Goal: Information Seeking & Learning: Get advice/opinions

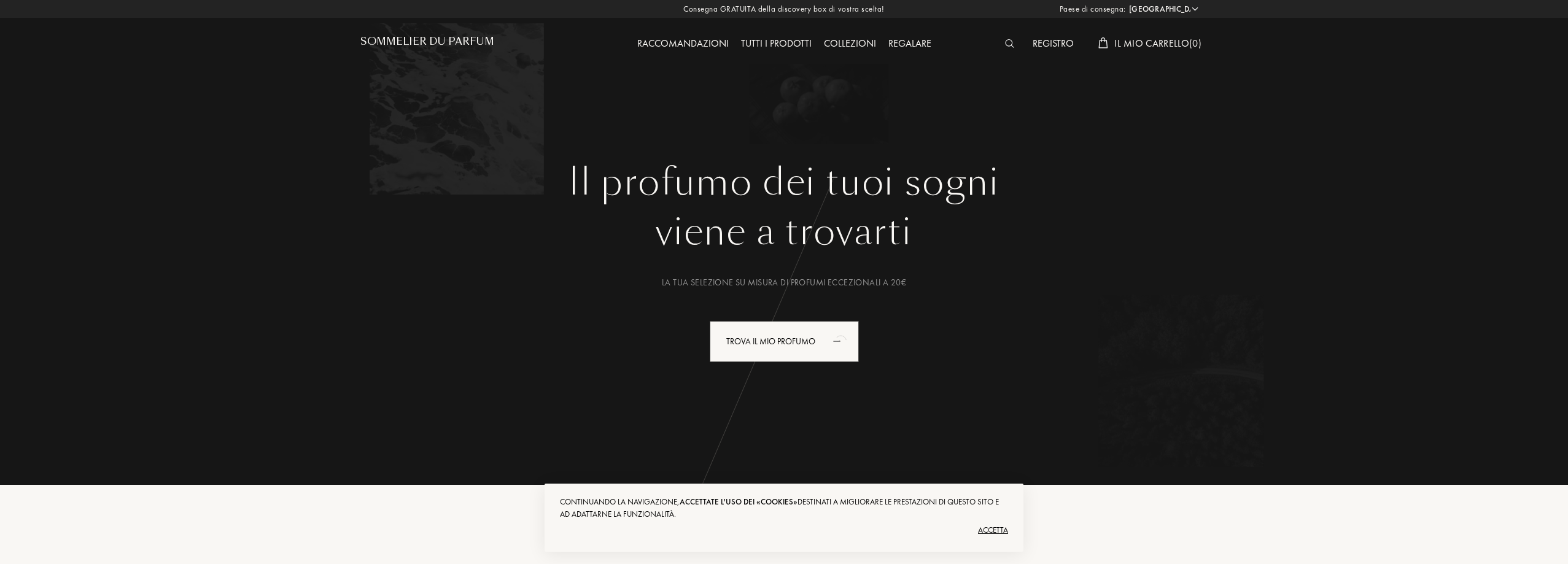
select select "IT"
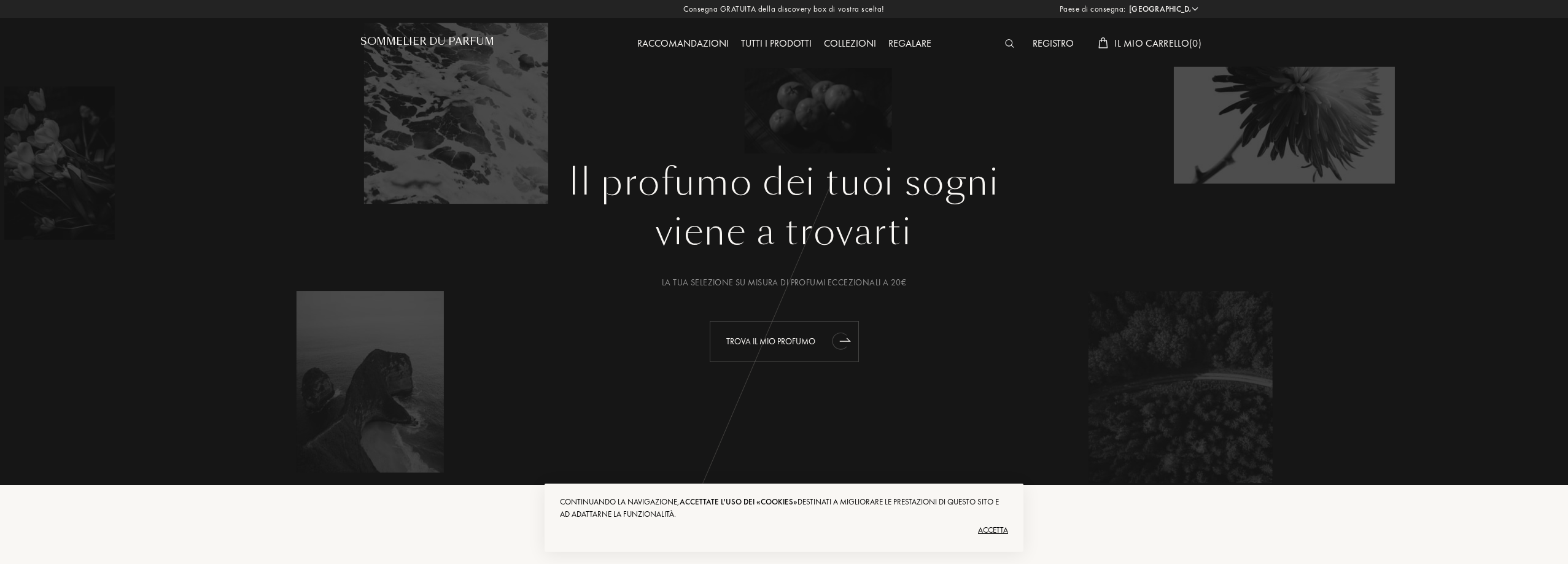
click at [782, 344] on font "Trova il mio profumo" at bounding box center [771, 341] width 89 height 11
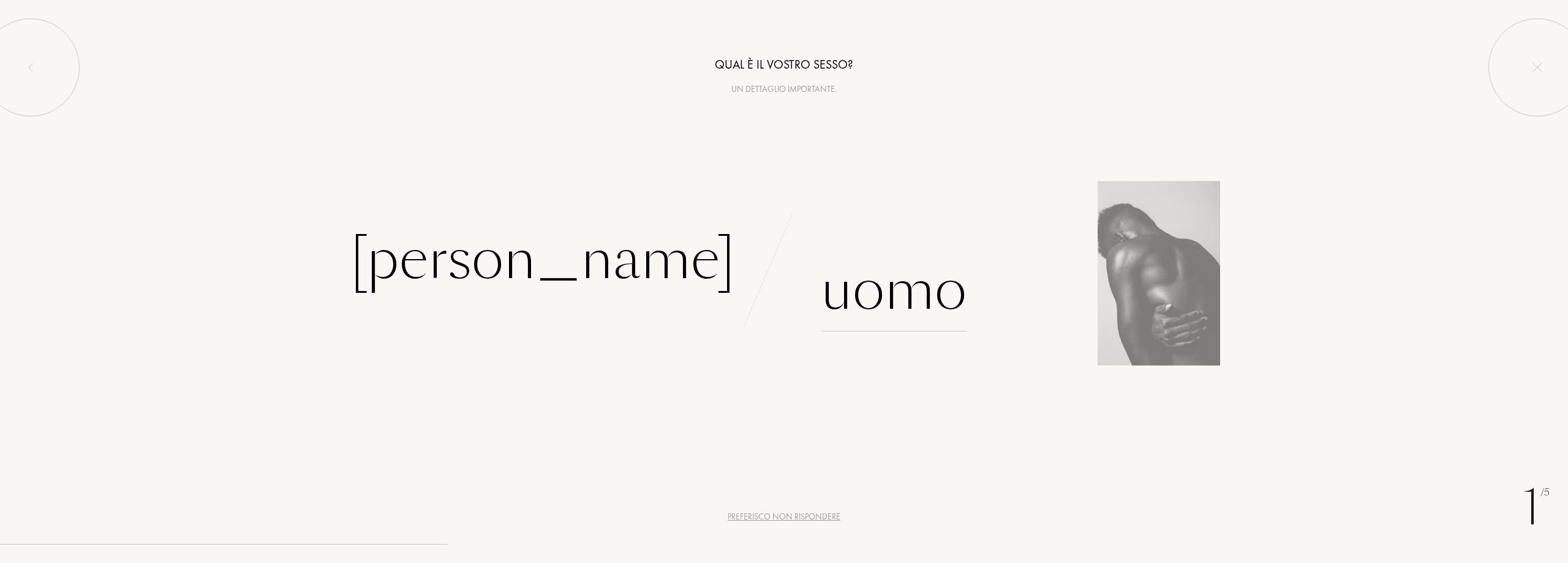
click at [868, 299] on div "Uomo" at bounding box center [893, 290] width 145 height 82
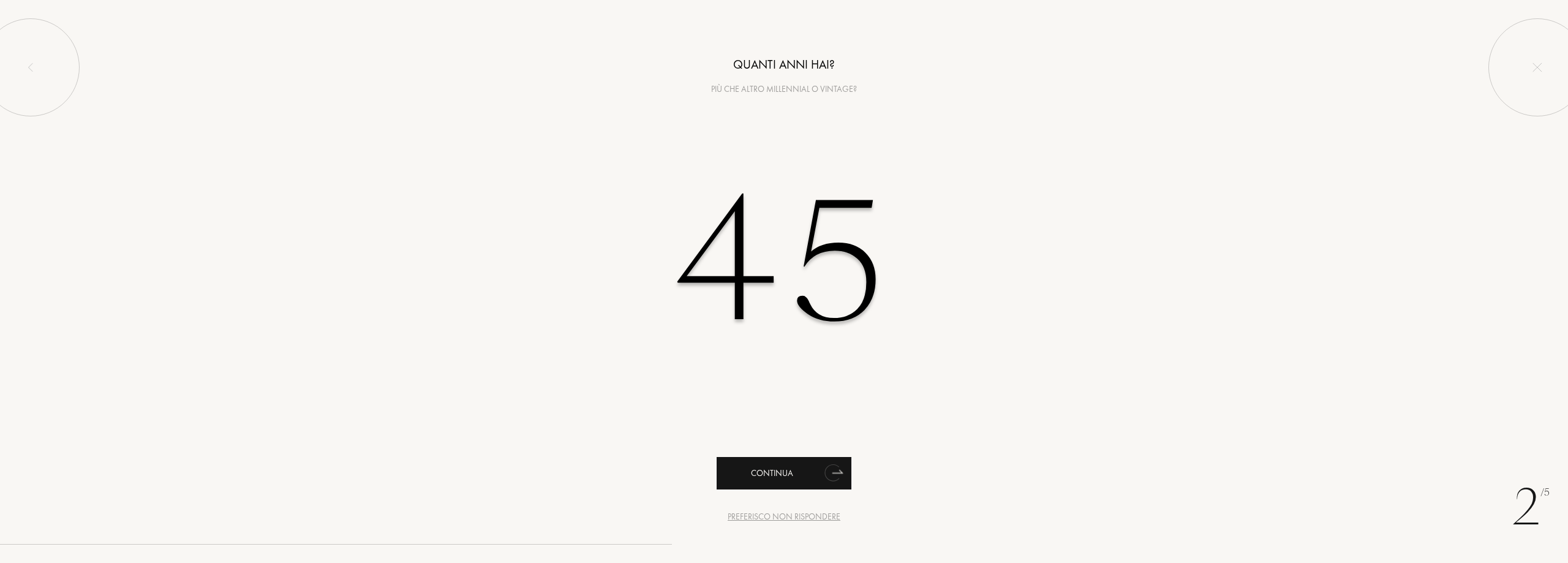
type input "45"
click at [765, 478] on div "Continua" at bounding box center [784, 473] width 135 height 33
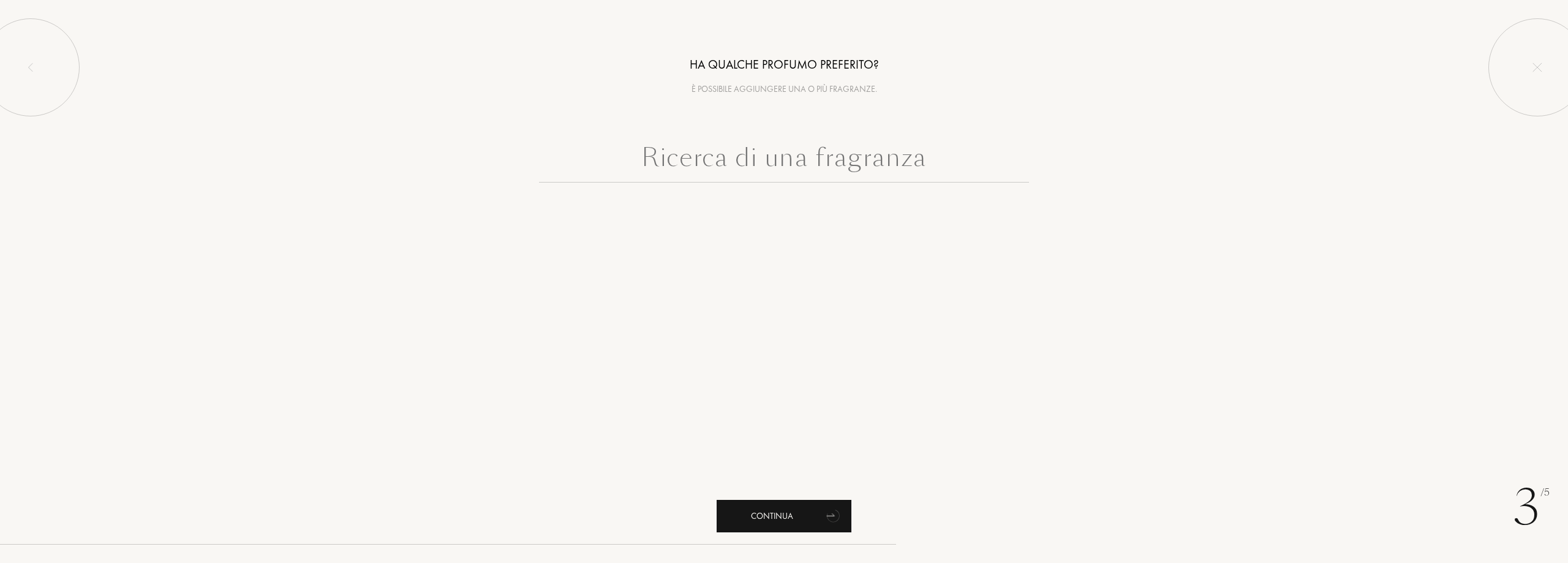
click at [801, 511] on div "Continua" at bounding box center [784, 516] width 135 height 33
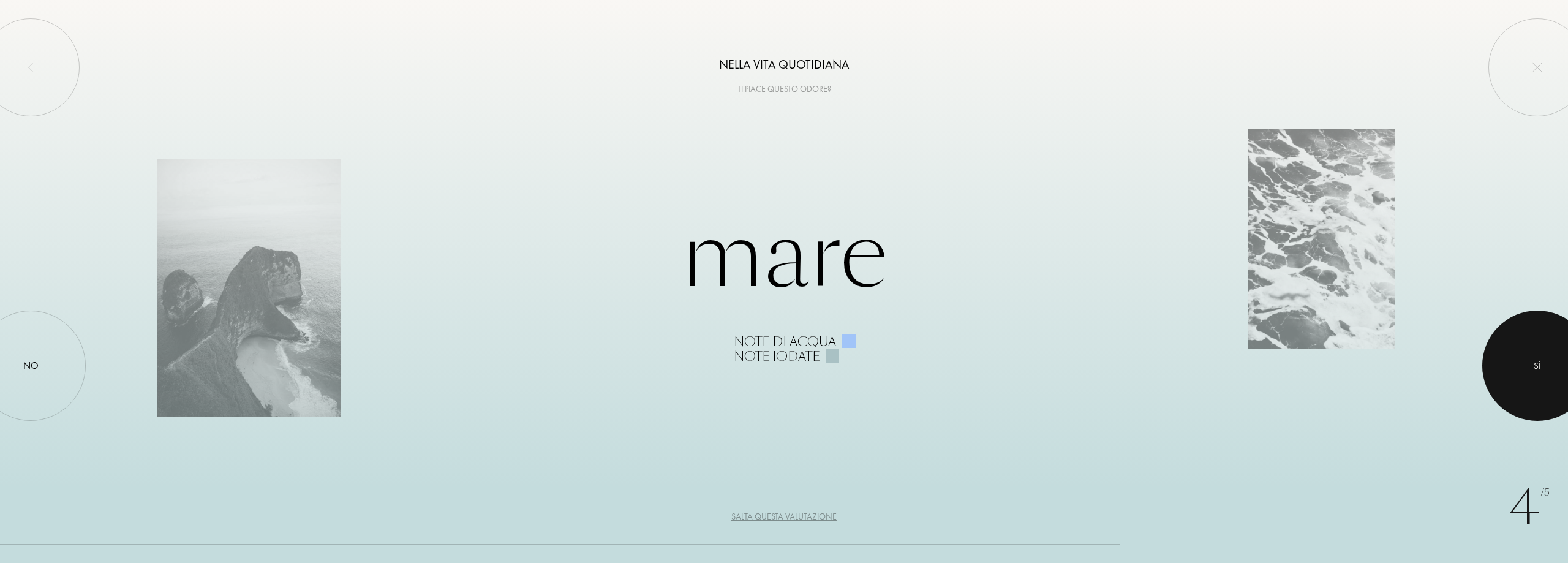
click at [1522, 380] on div at bounding box center [1537, 365] width 110 height 110
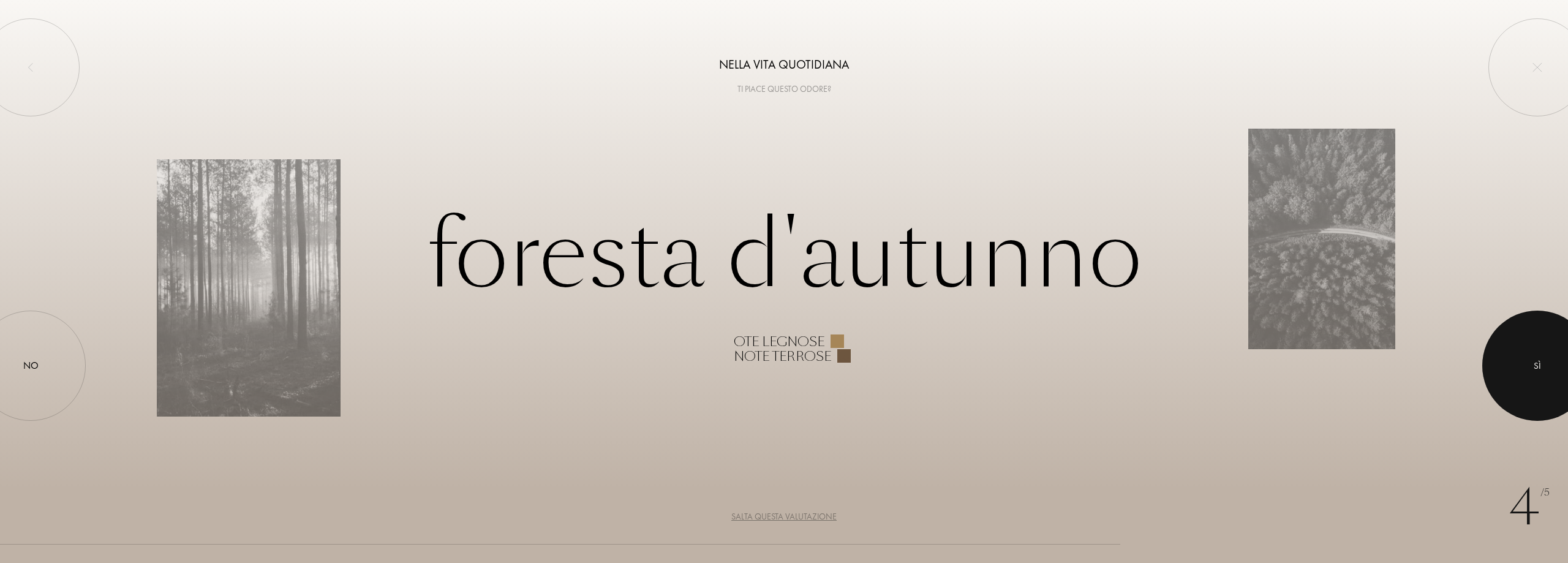
click at [1518, 351] on div at bounding box center [1537, 365] width 110 height 110
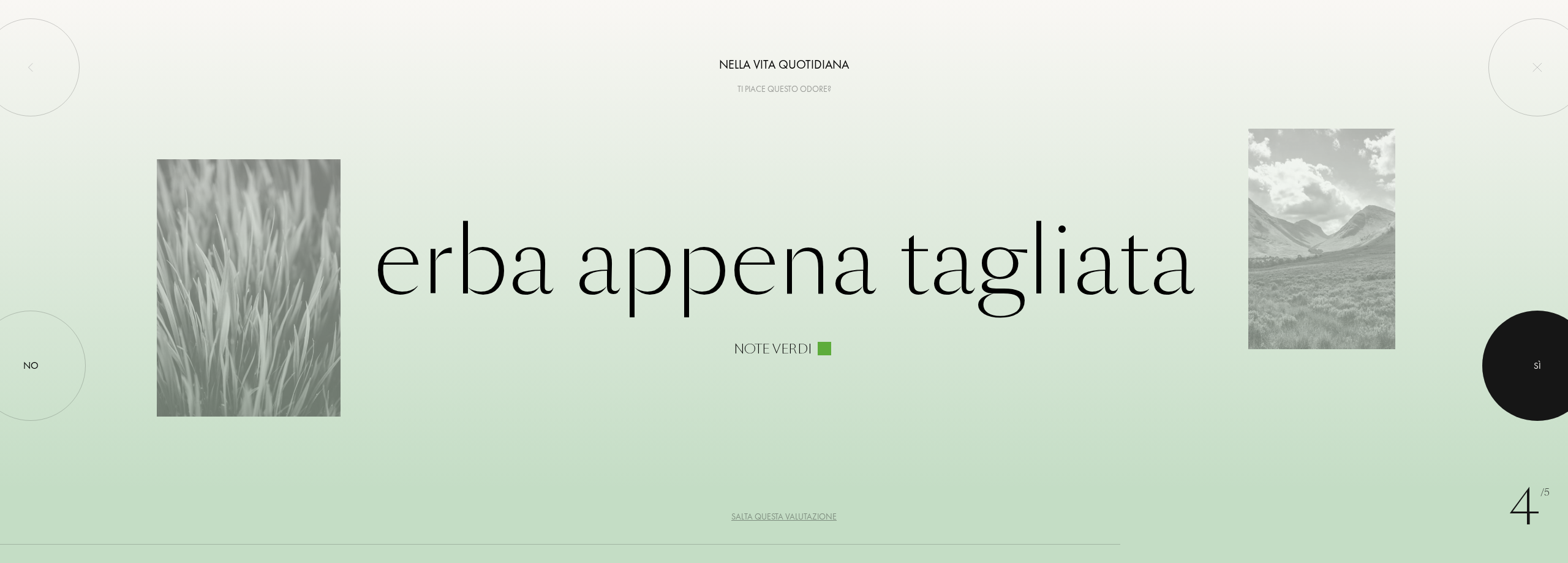
click at [1517, 352] on div at bounding box center [1537, 365] width 110 height 110
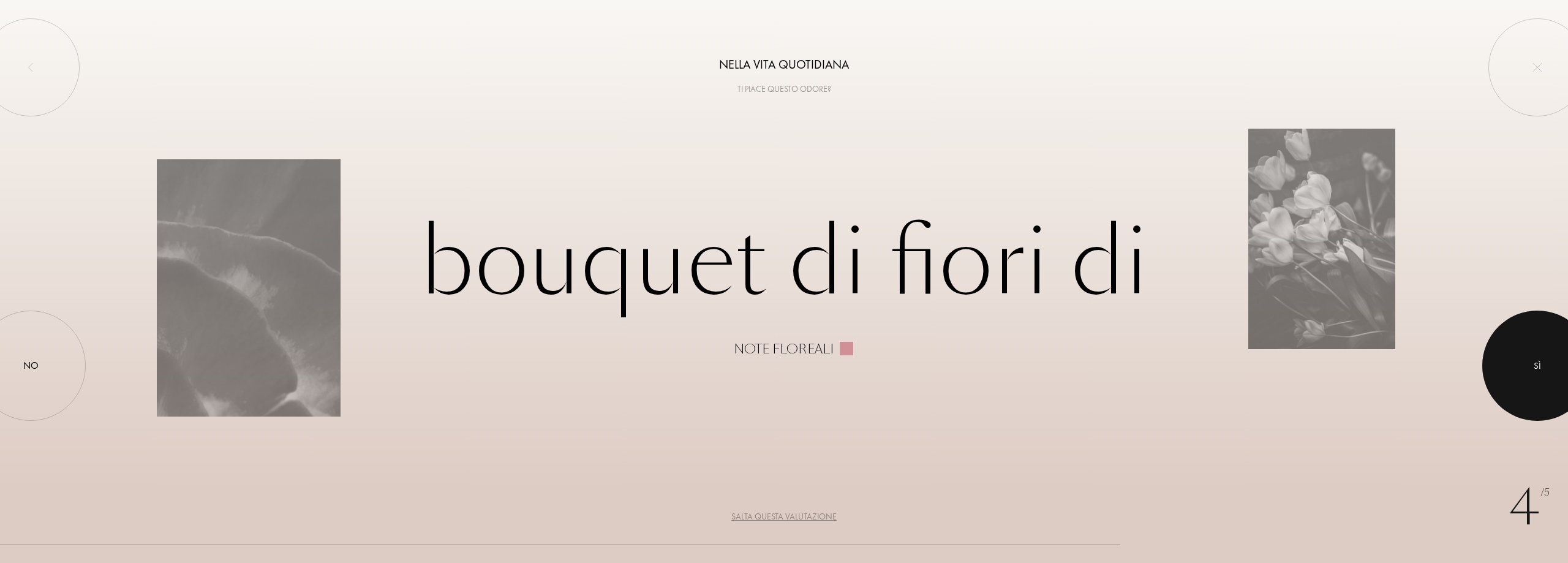
click at [1534, 371] on div "Sì" at bounding box center [1537, 366] width 7 height 14
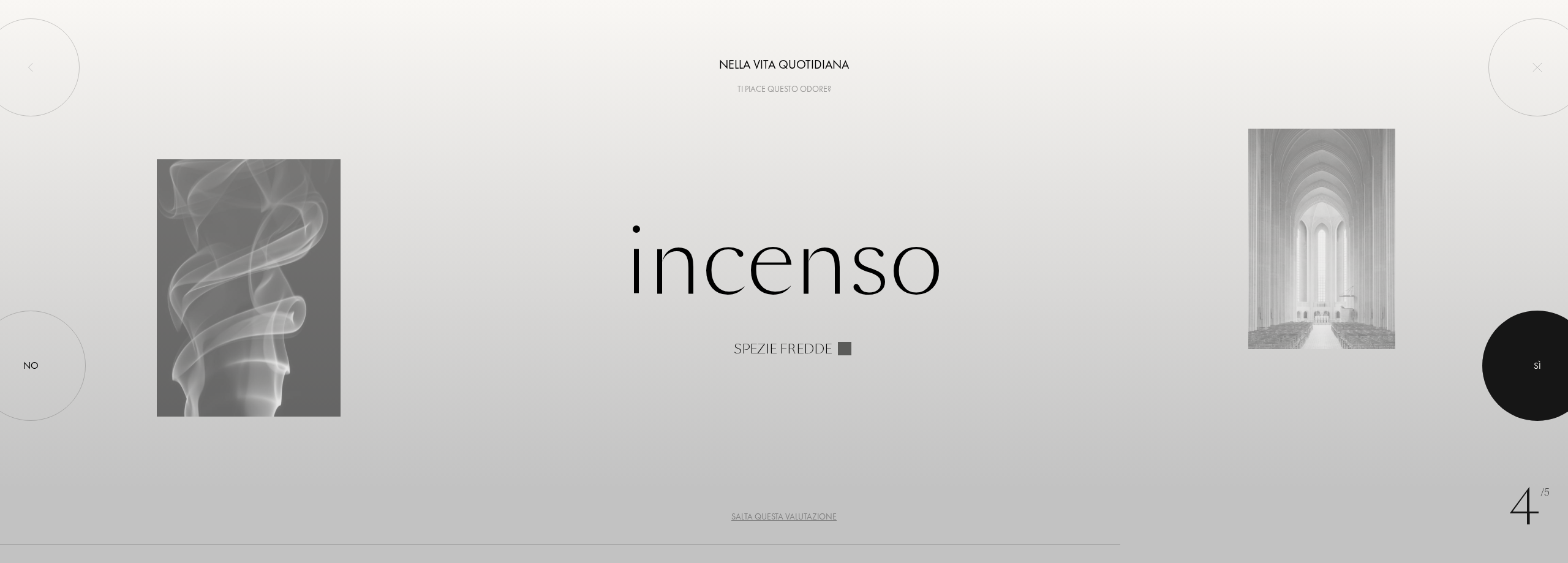
click at [1522, 357] on div at bounding box center [1537, 365] width 110 height 110
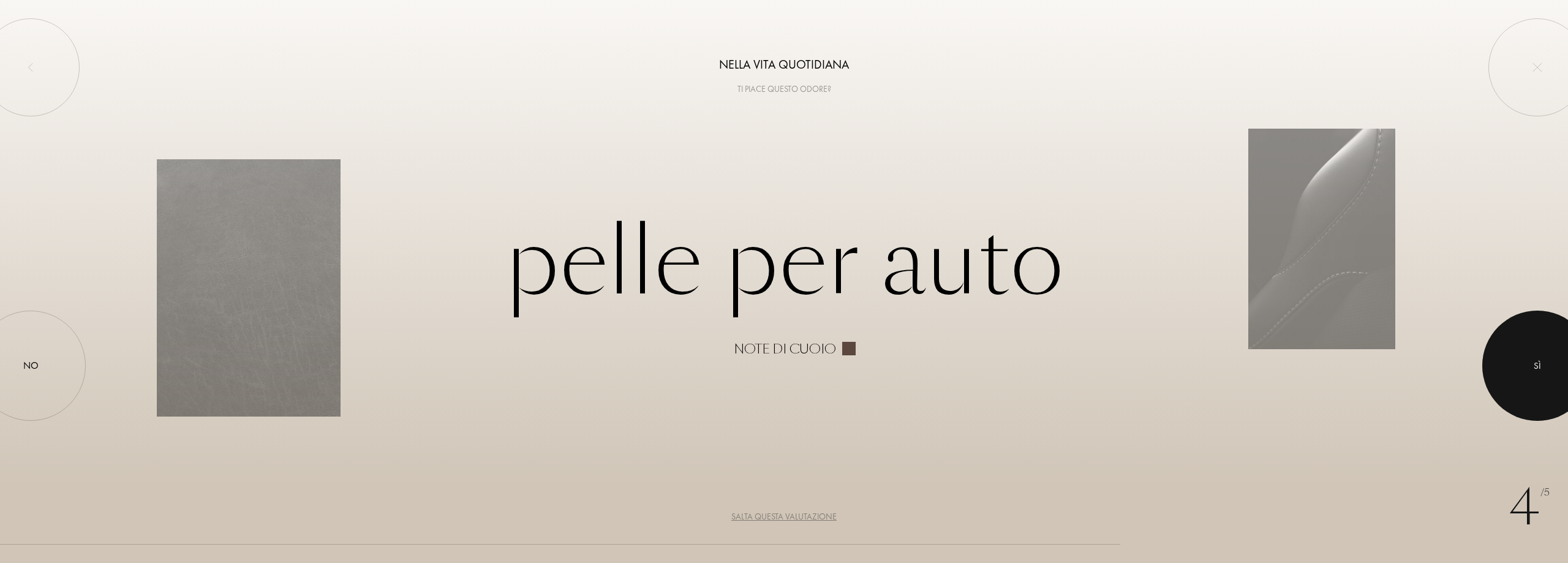
click at [1512, 368] on div at bounding box center [1537, 365] width 110 height 110
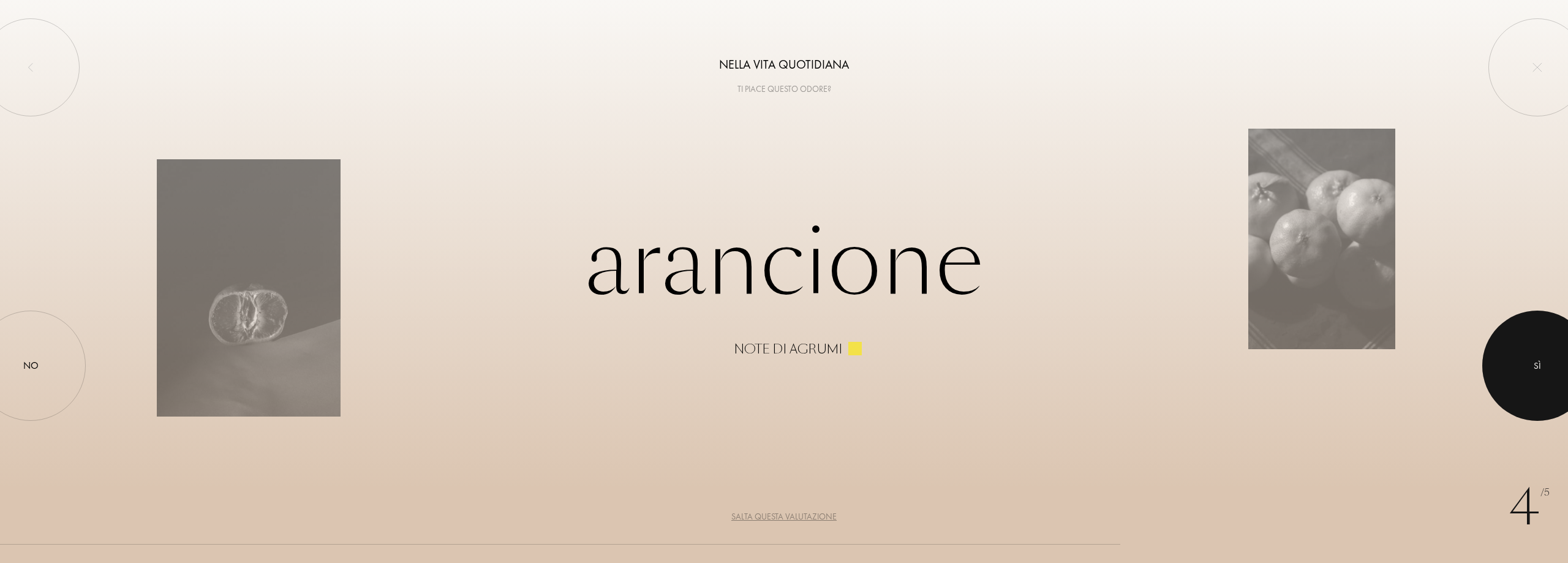
click at [1528, 364] on div at bounding box center [1537, 365] width 110 height 110
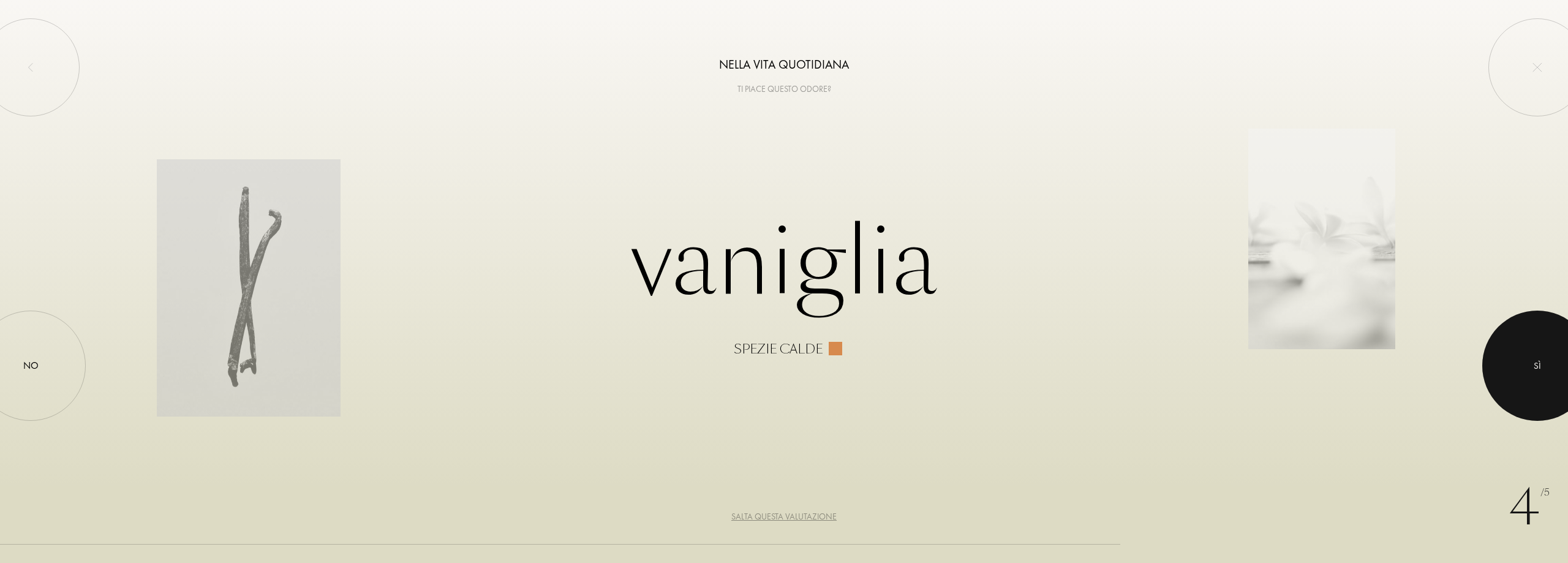
click at [1514, 362] on div at bounding box center [1537, 365] width 110 height 110
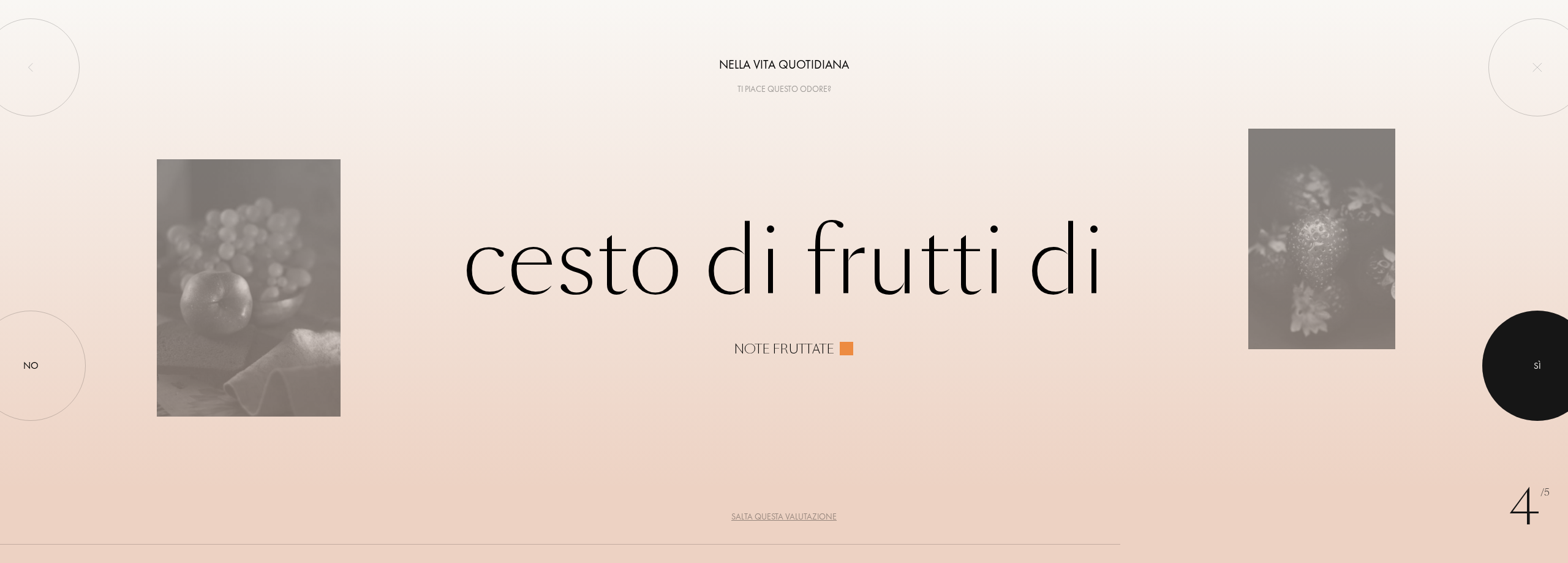
click at [1500, 343] on div "Sì" at bounding box center [1537, 365] width 110 height 110
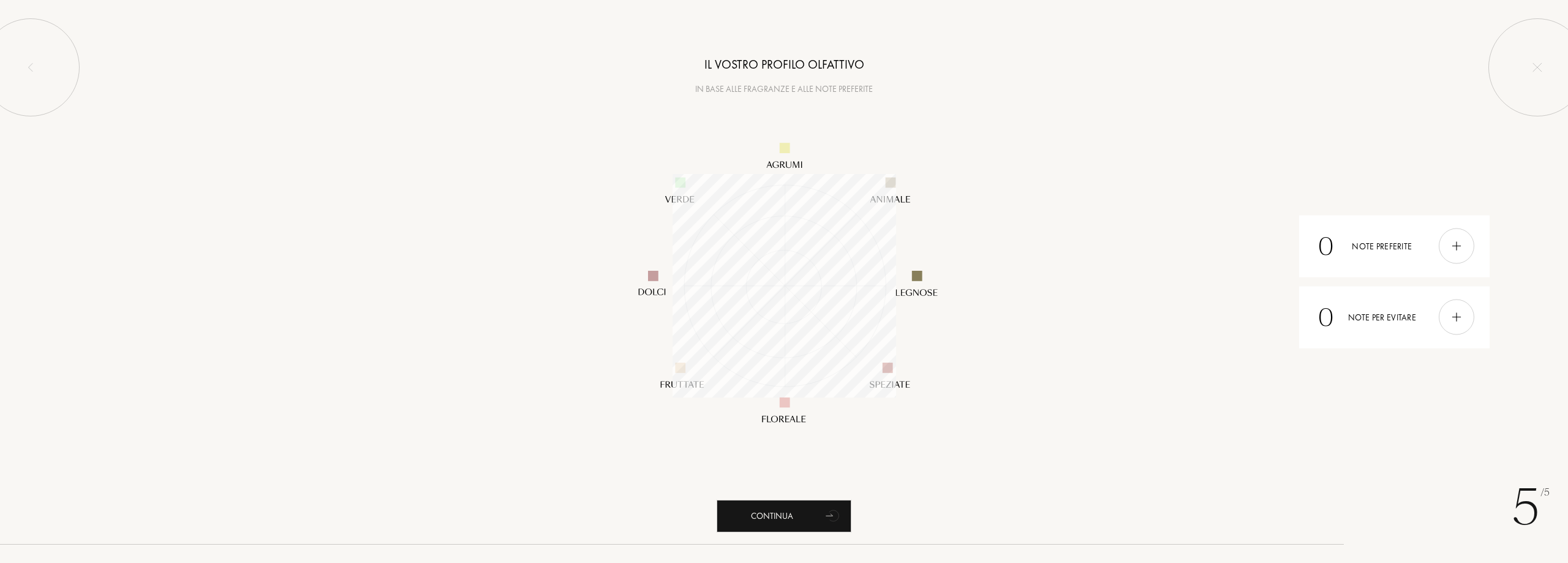
scroll to position [223, 223]
click at [782, 512] on div "Continua" at bounding box center [784, 516] width 135 height 33
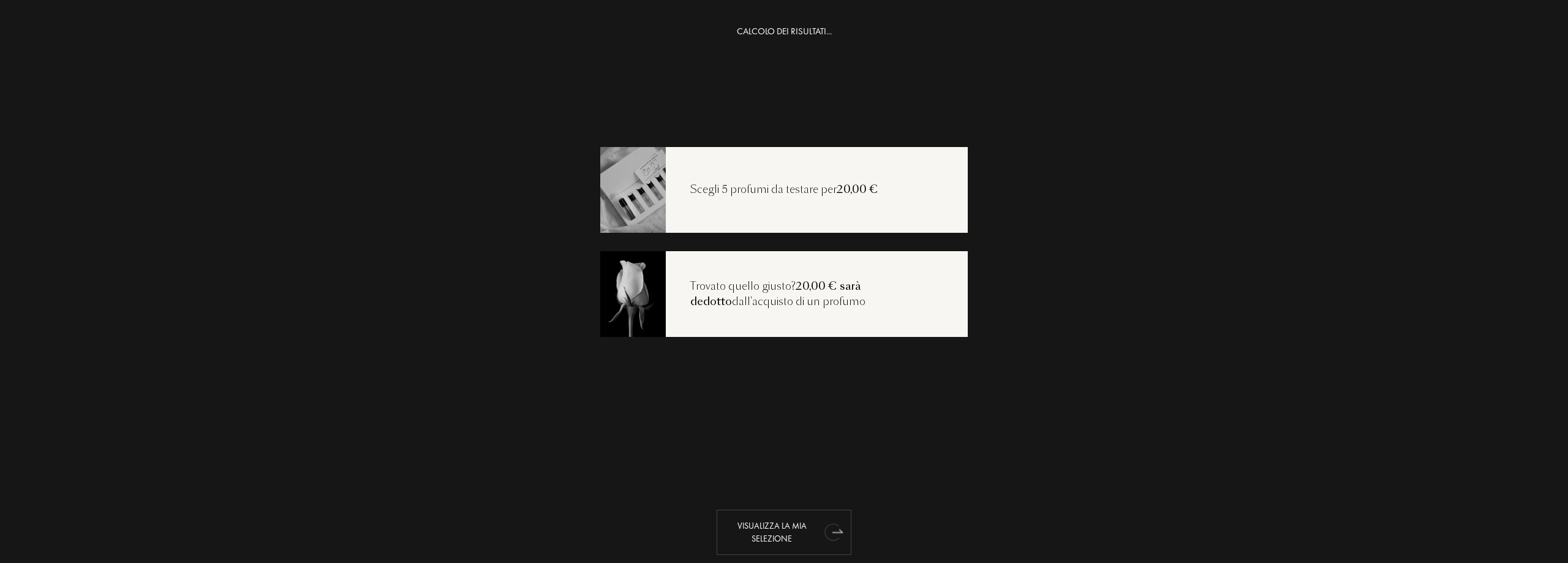
click at [756, 520] on div "Visualizza la mia selezione" at bounding box center [784, 532] width 135 height 45
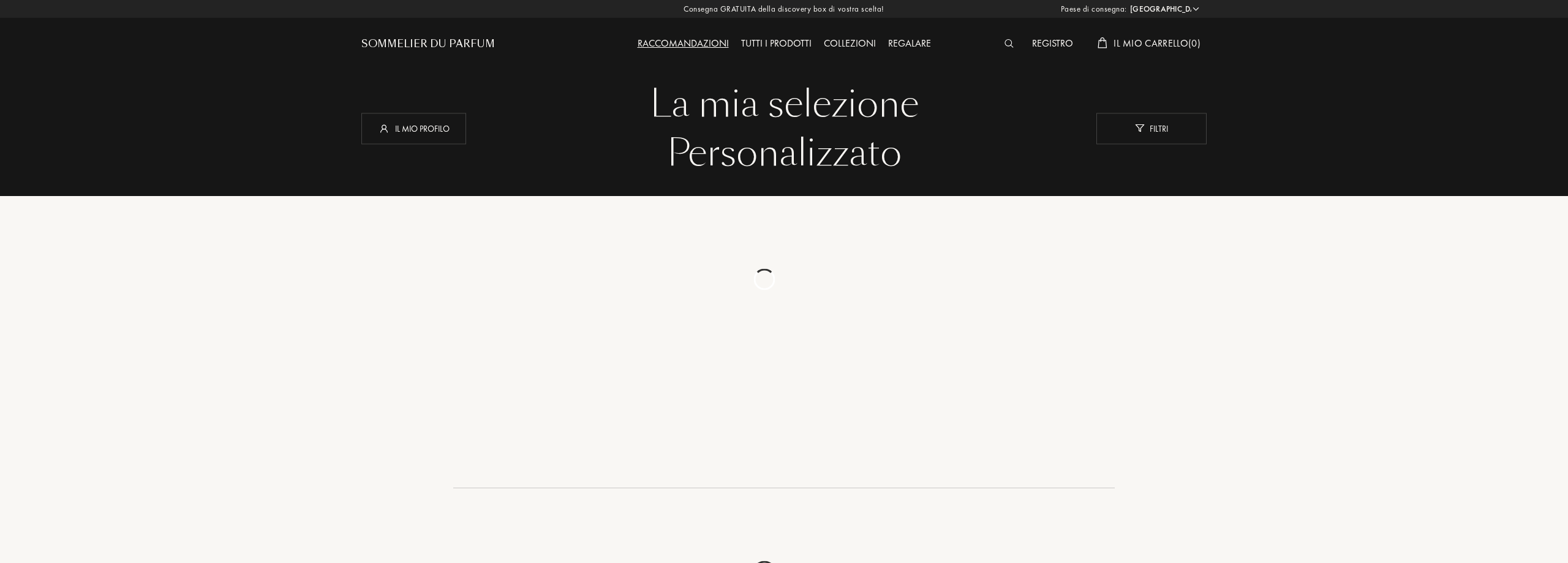
select select "IT"
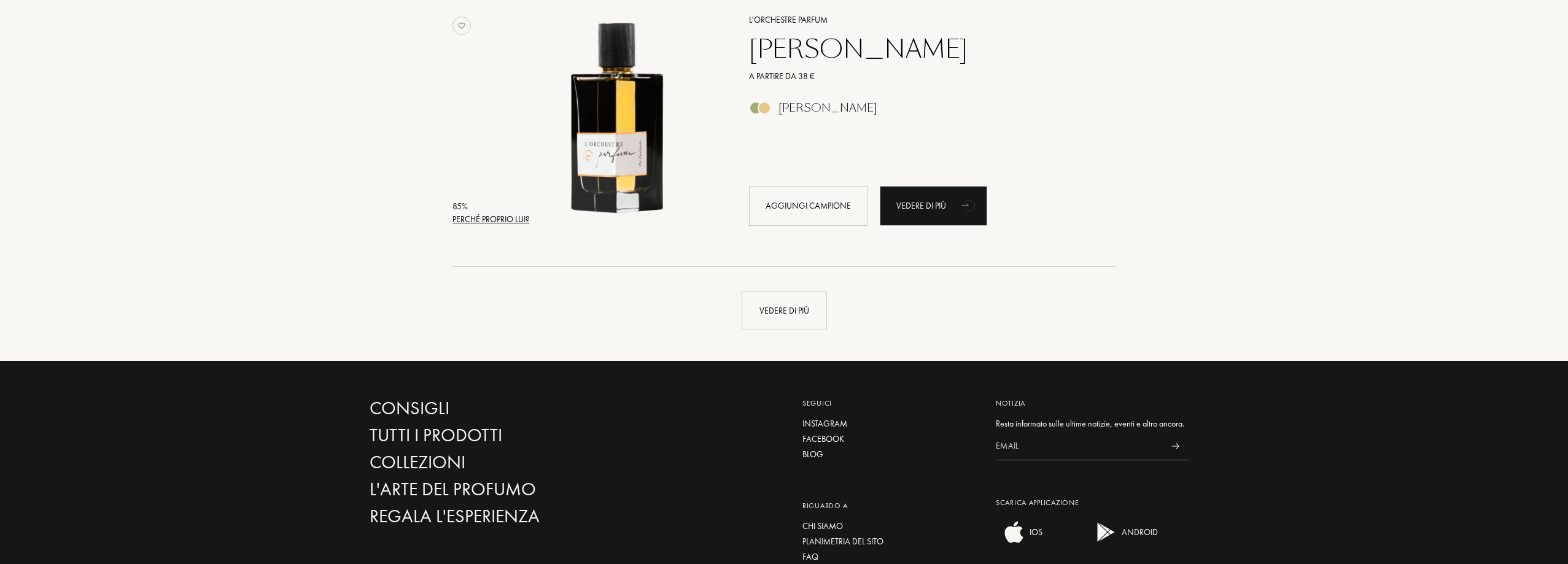
scroll to position [2885, 0]
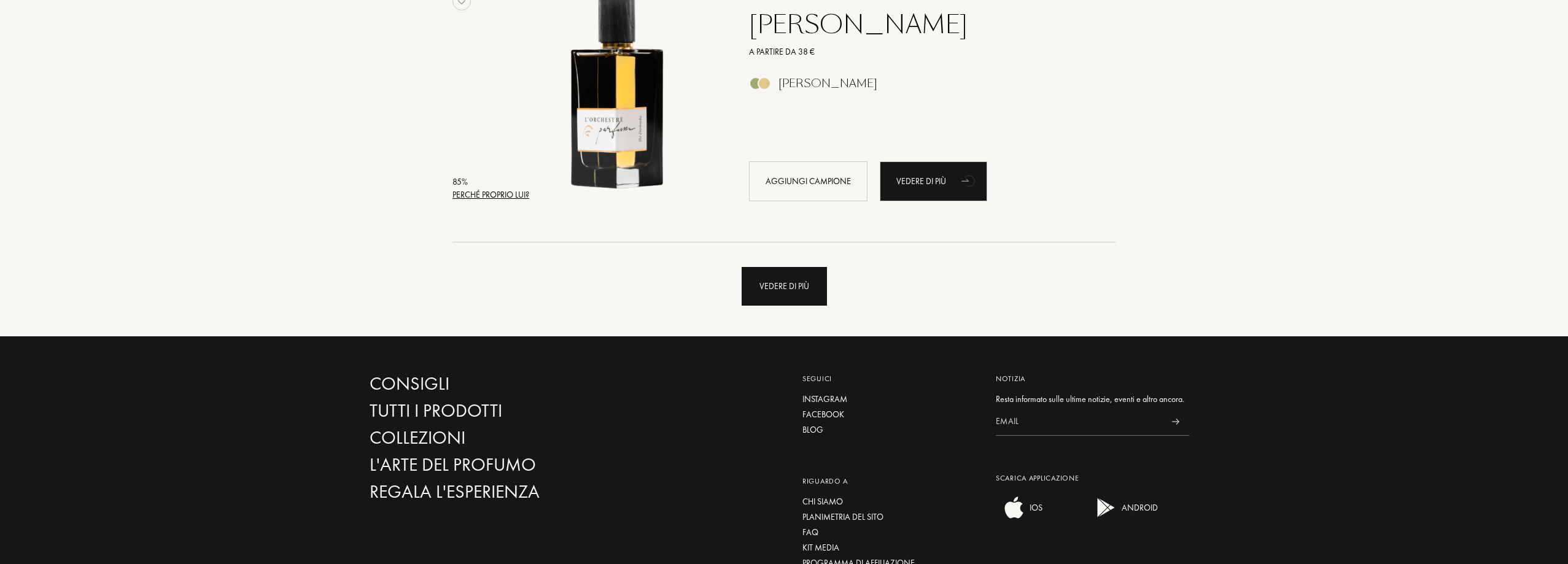
click at [764, 300] on div "Vedere di più" at bounding box center [784, 287] width 85 height 39
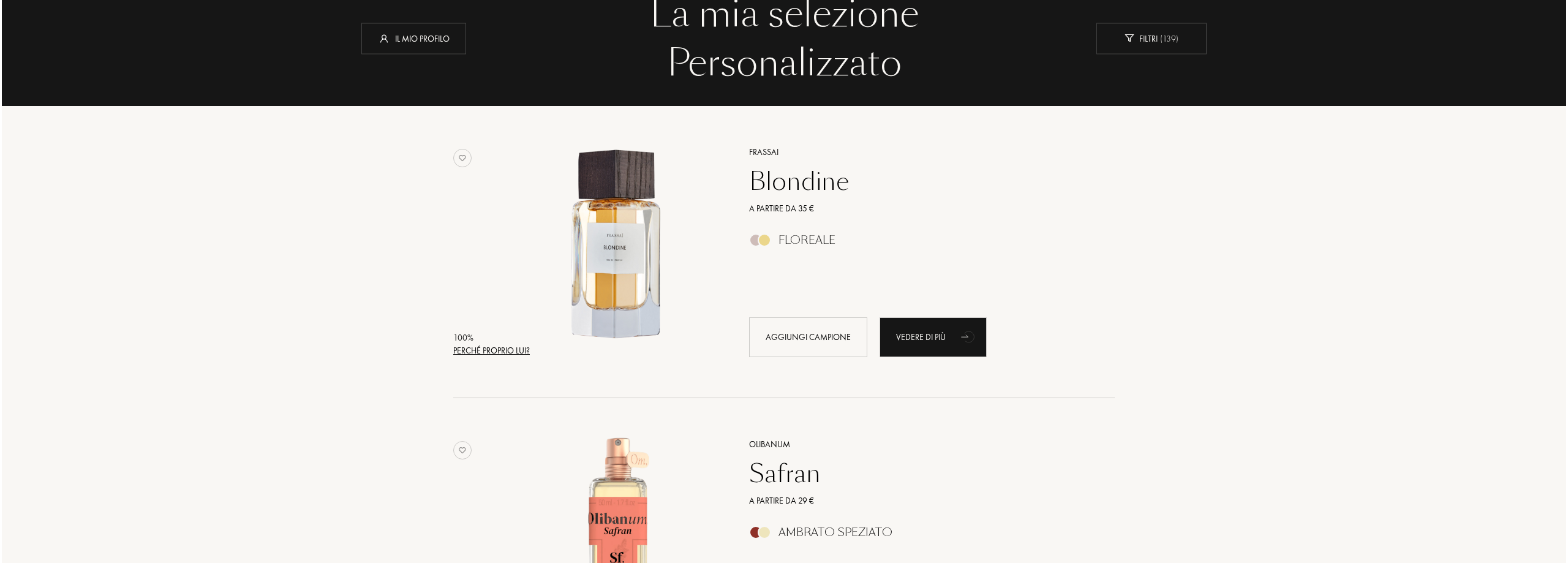
scroll to position [122, 0]
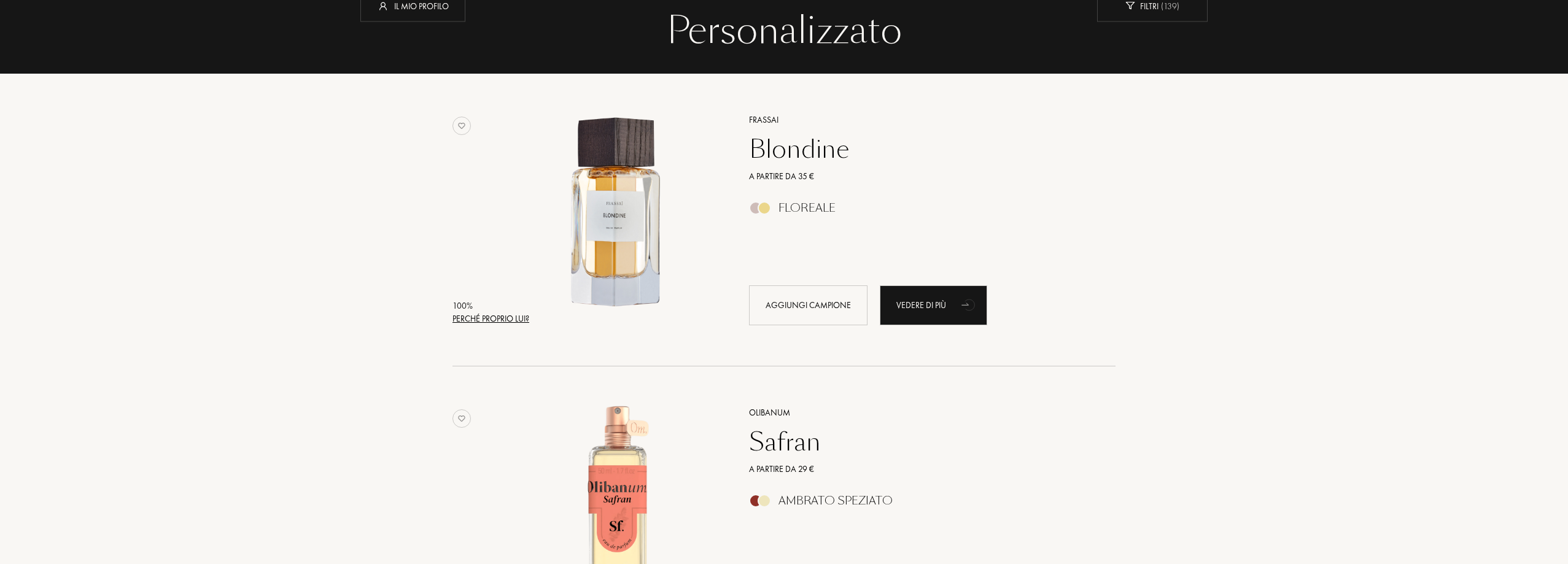
click at [503, 319] on div "Perché proprio lui?" at bounding box center [490, 319] width 76 height 13
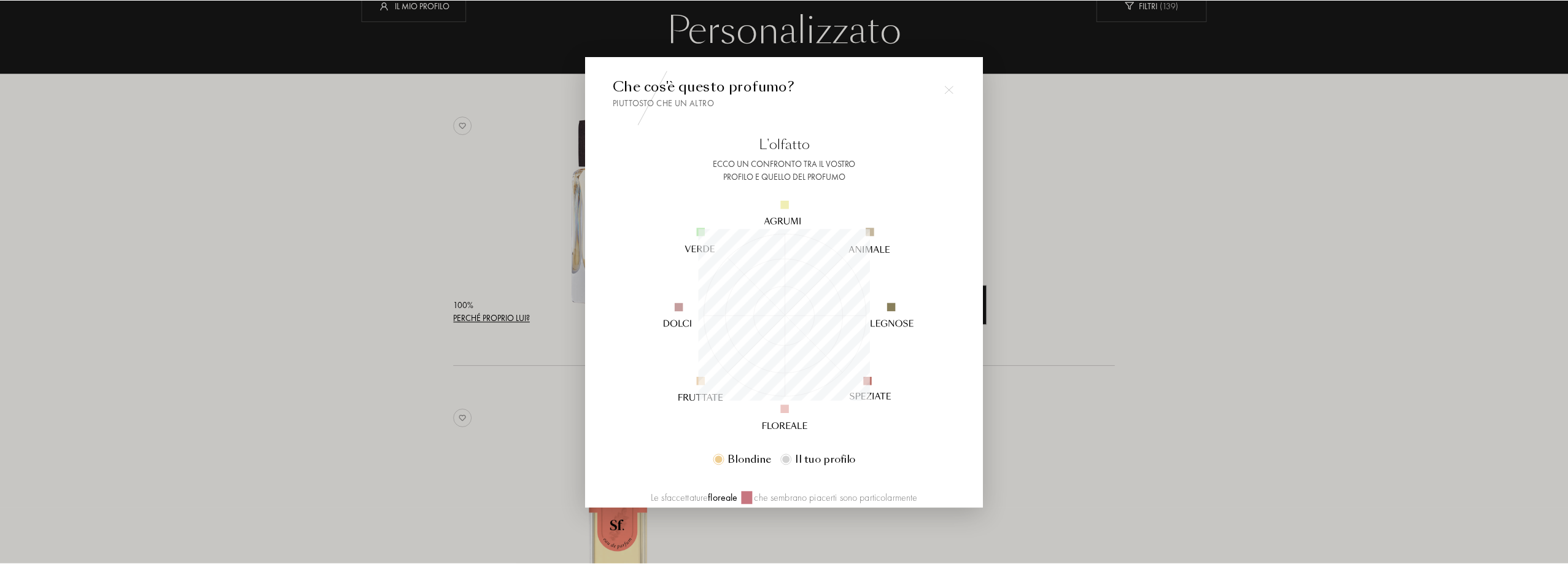
scroll to position [171, 171]
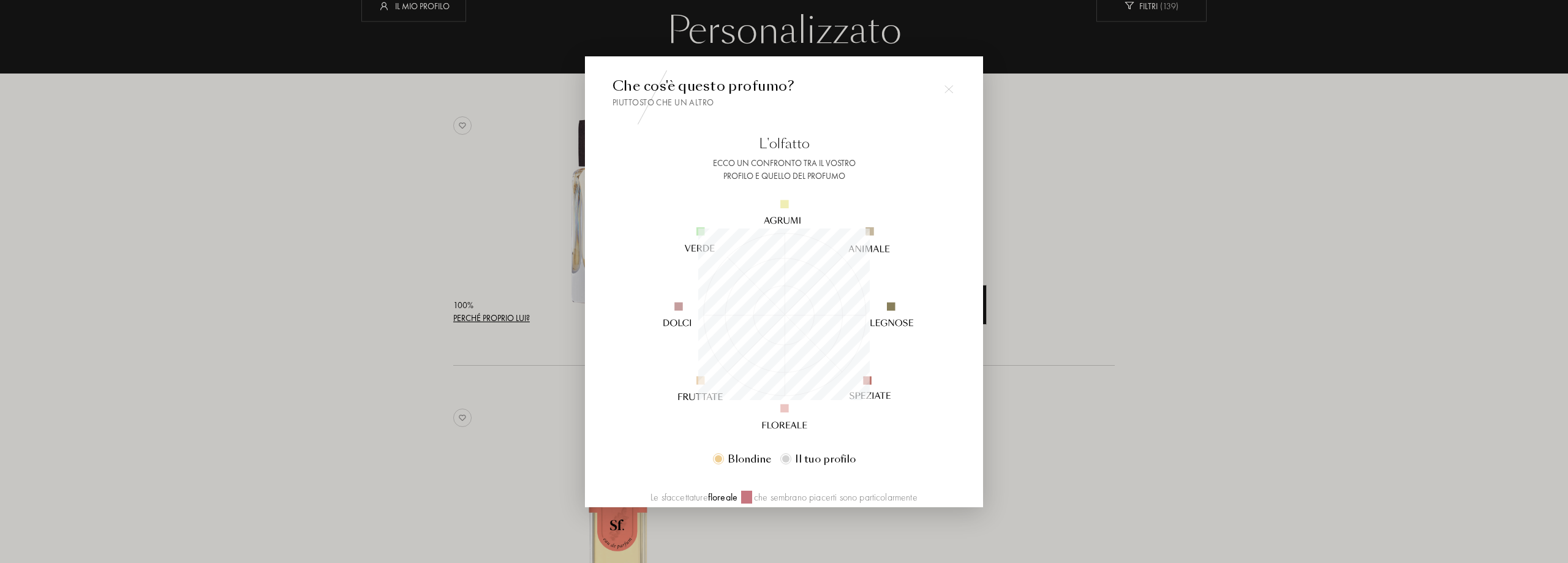
click at [947, 90] on img at bounding box center [949, 90] width 9 height 9
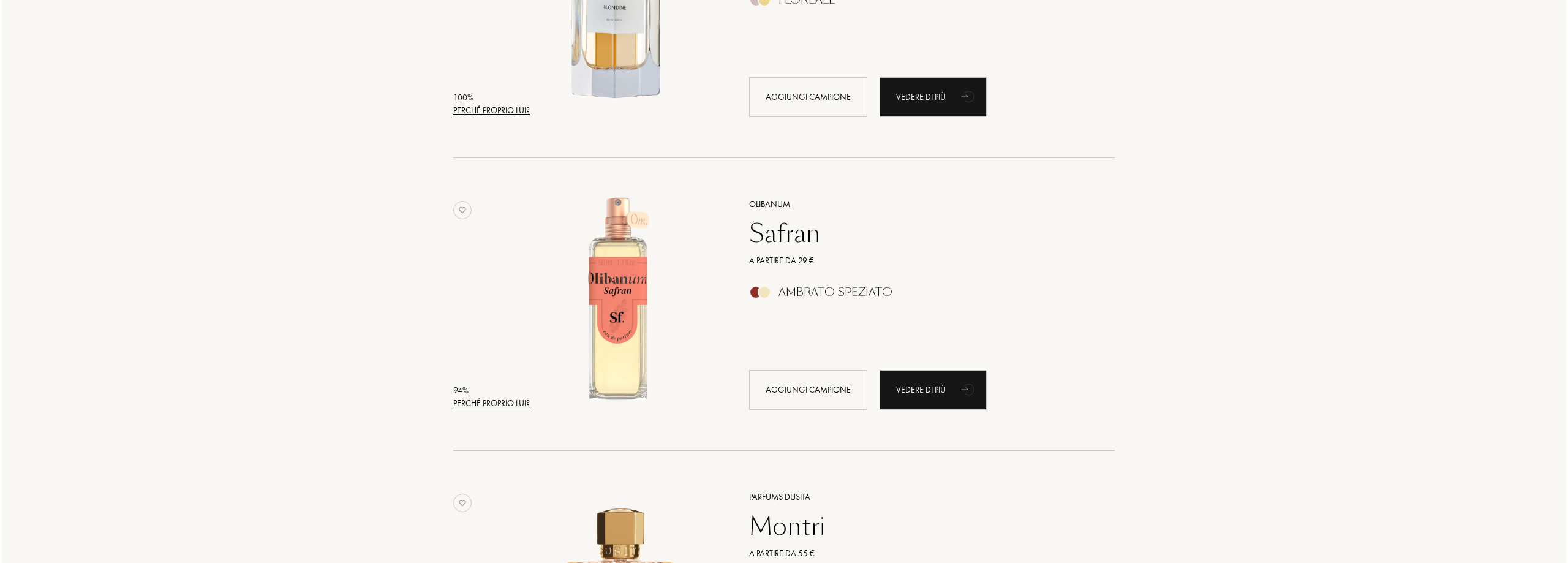
scroll to position [245, 0]
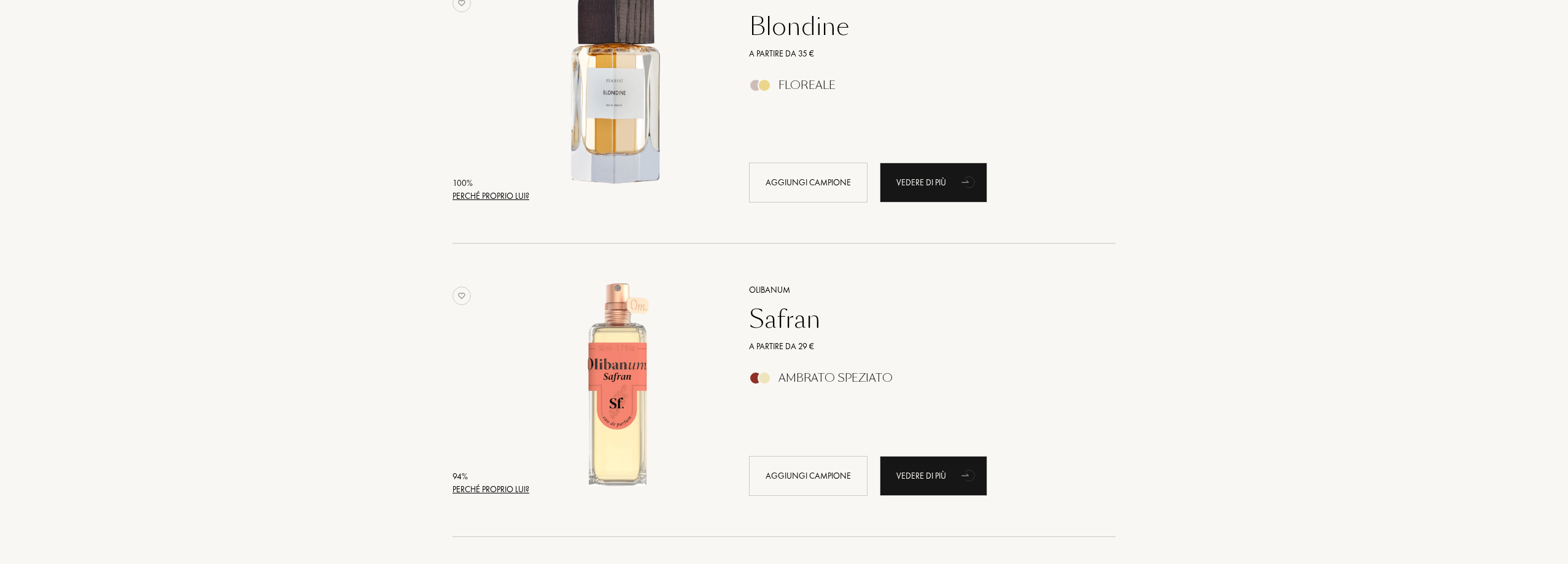
click at [485, 199] on div "Perché proprio lui?" at bounding box center [490, 196] width 76 height 13
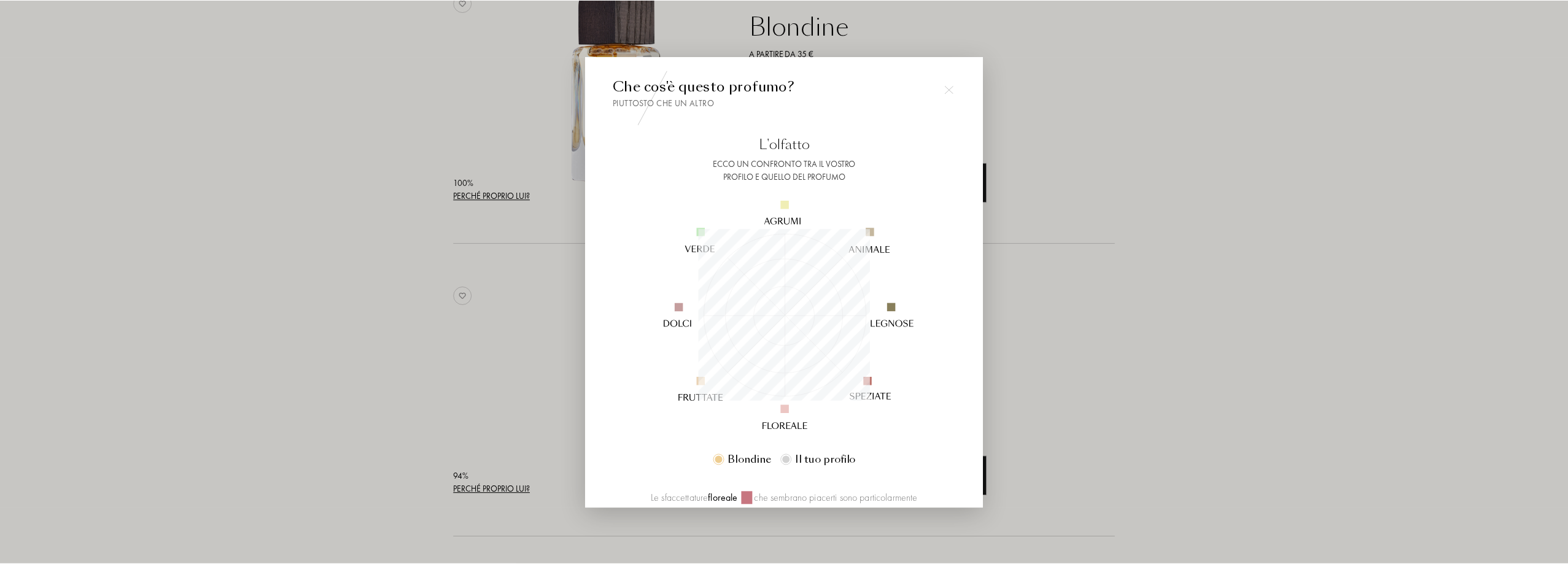
scroll to position [171, 171]
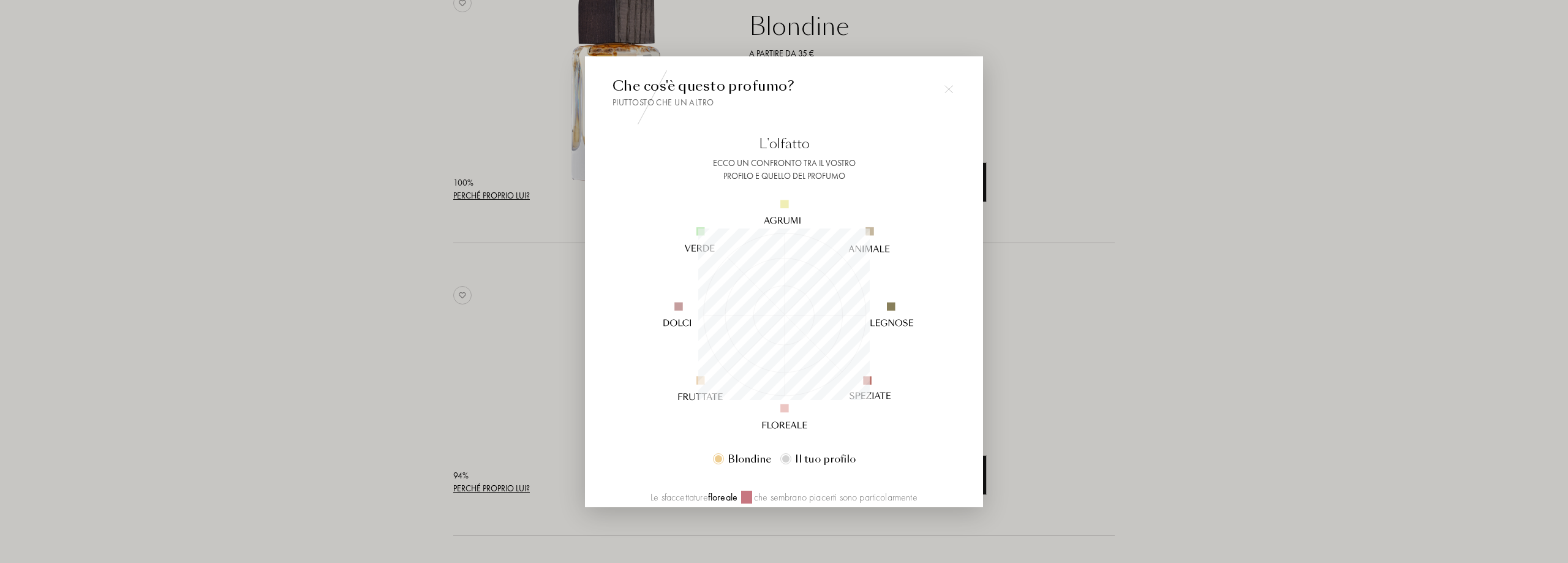
click at [241, 296] on div at bounding box center [784, 281] width 1568 height 563
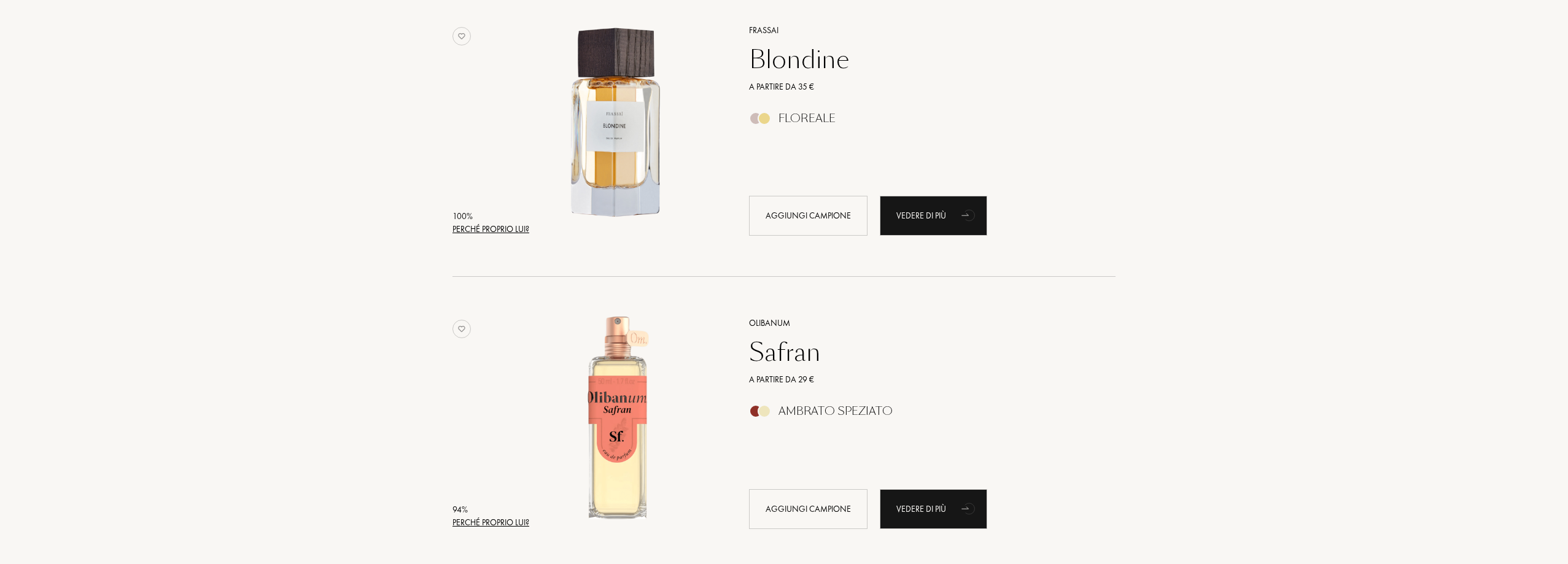
scroll to position [184, 0]
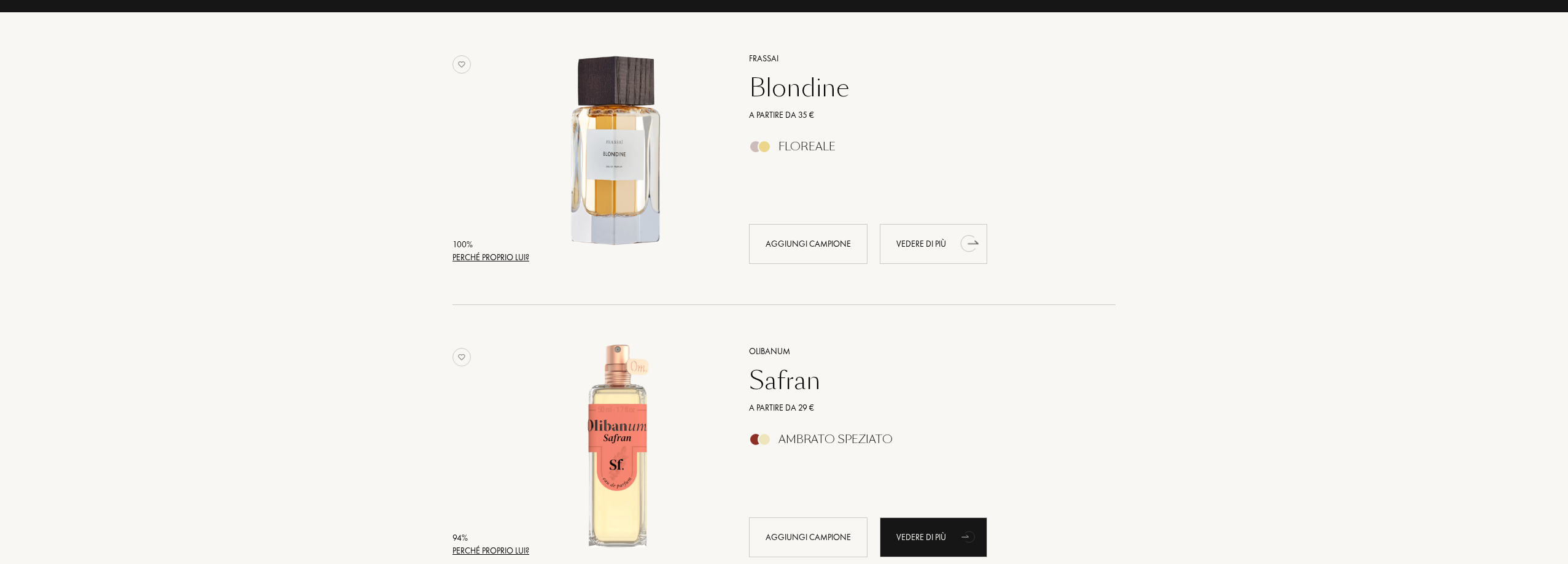
click at [932, 245] on div "Vedere di più" at bounding box center [933, 243] width 107 height 40
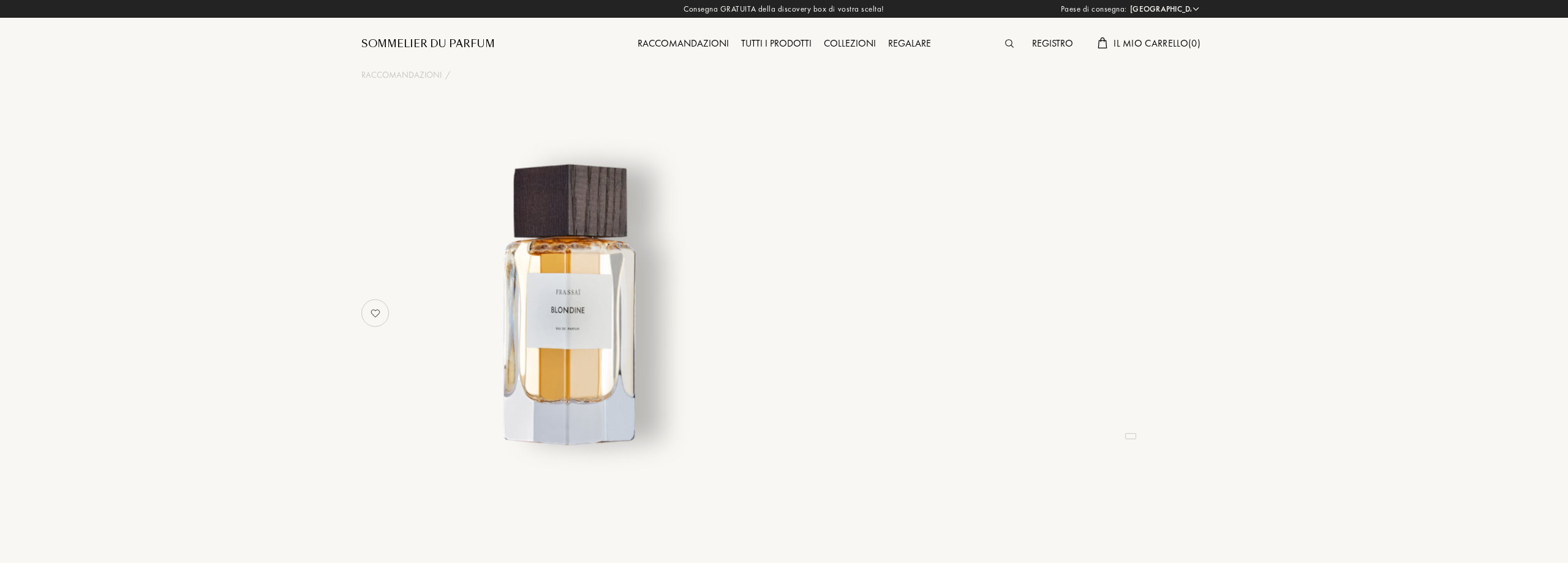
select select "IT"
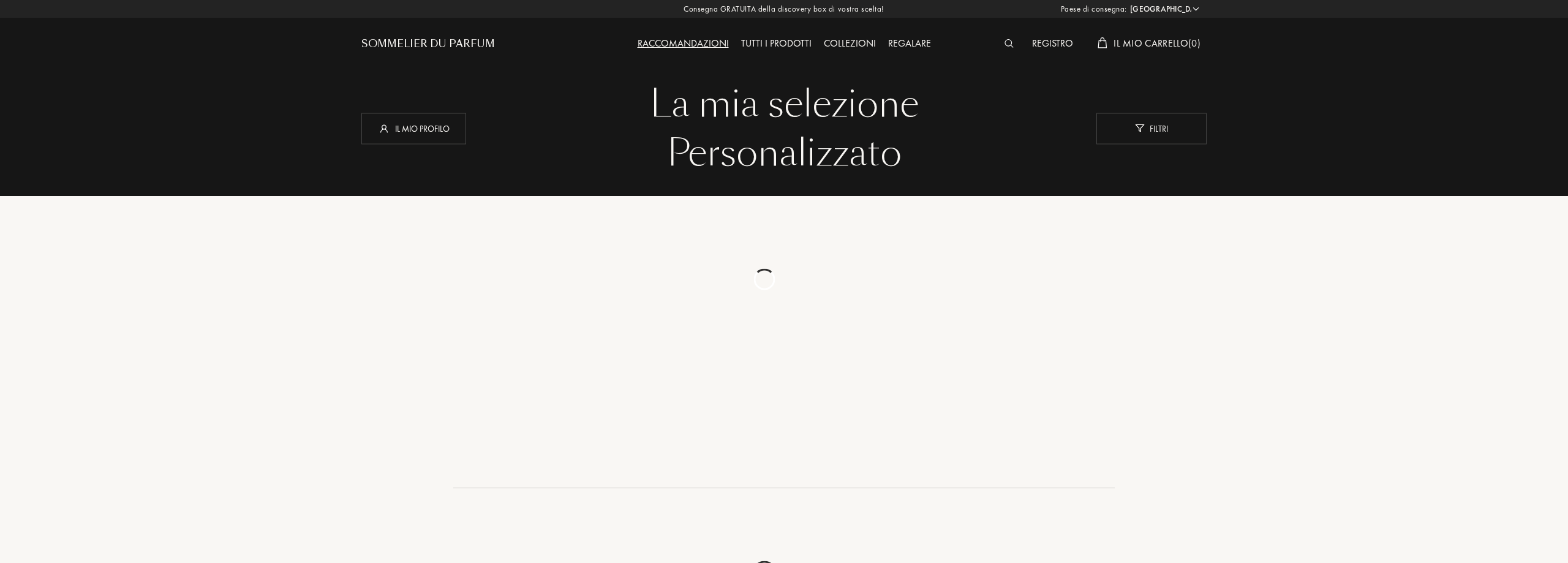
select select "IT"
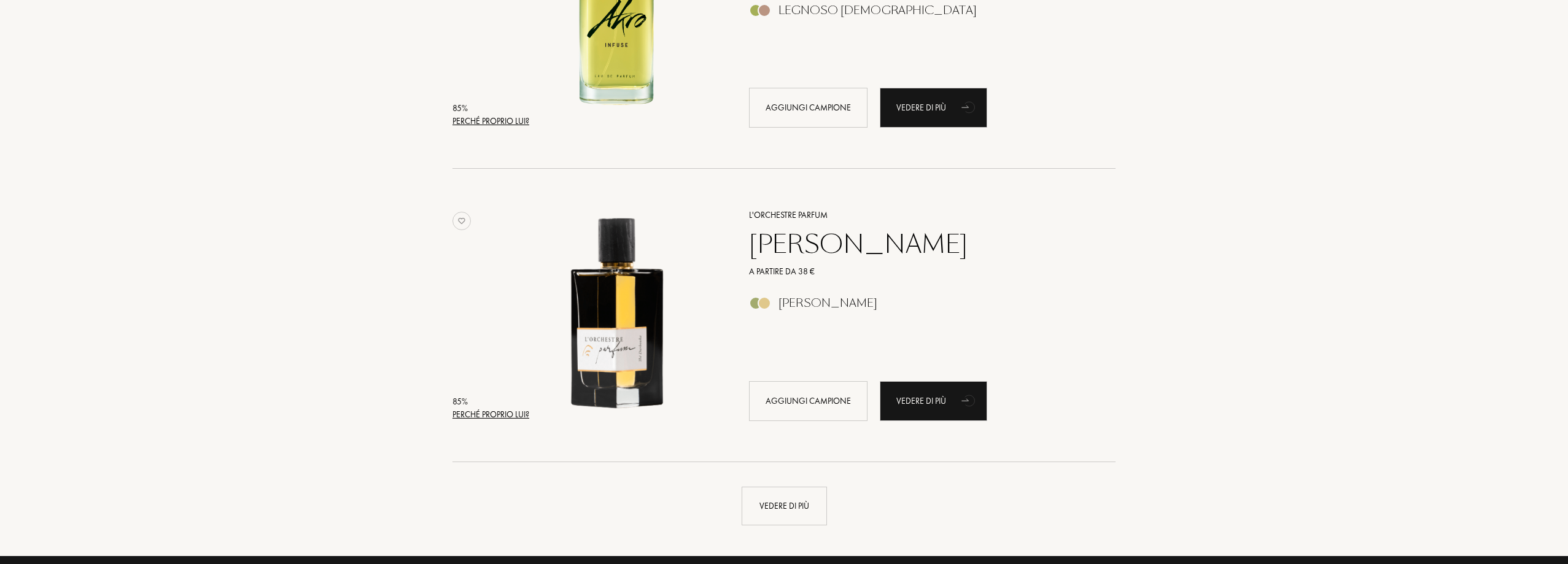
scroll to position [2701, 0]
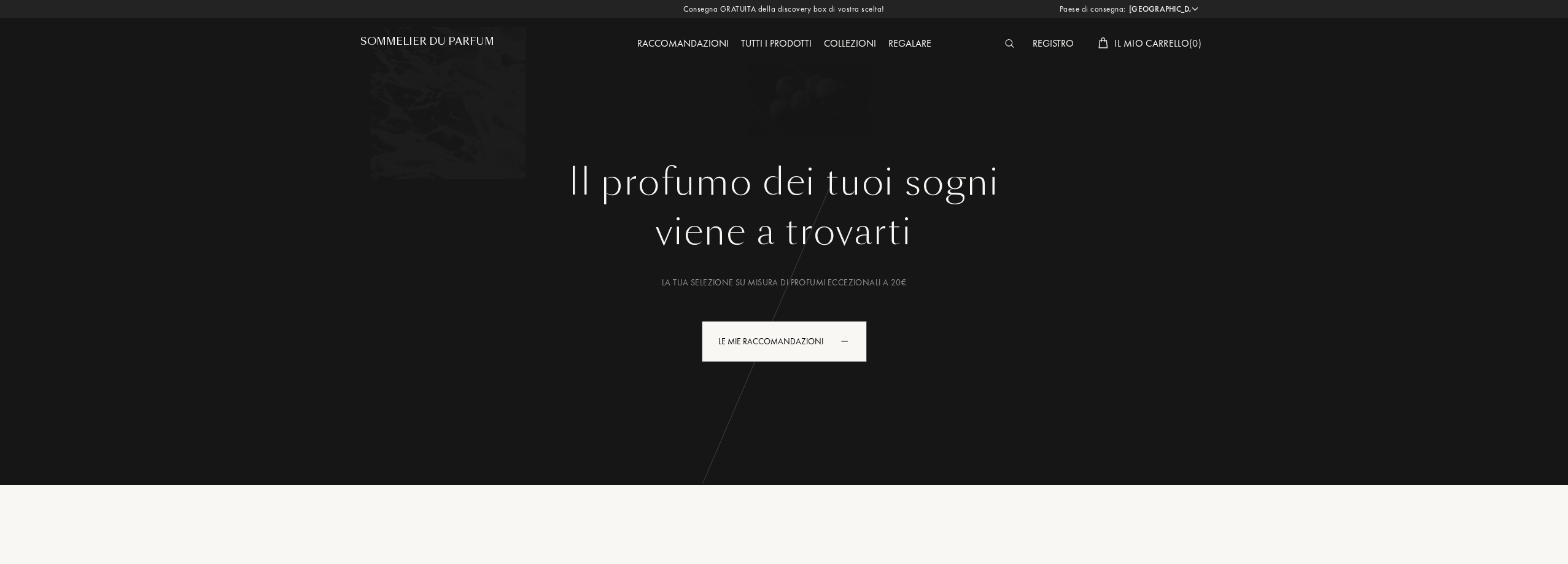
select select "IT"
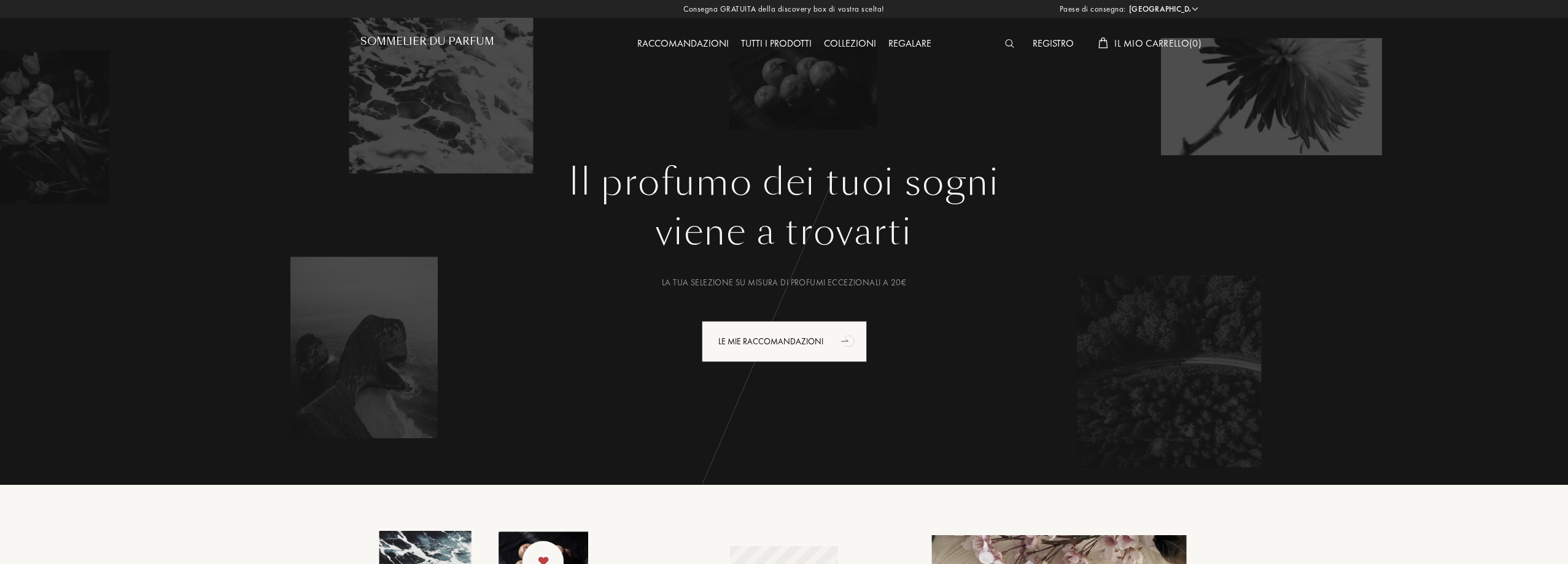
click at [399, 39] on h1 "Sommelier du Parfum" at bounding box center [427, 41] width 134 height 12
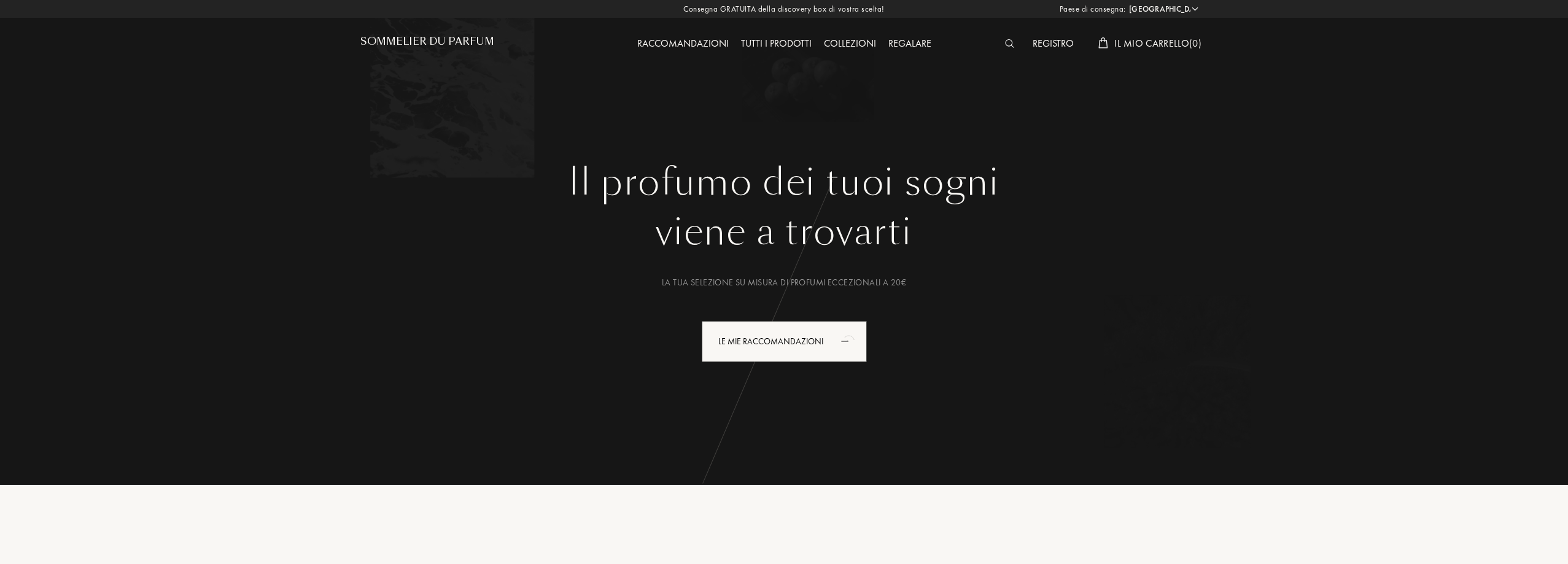
select select "IT"
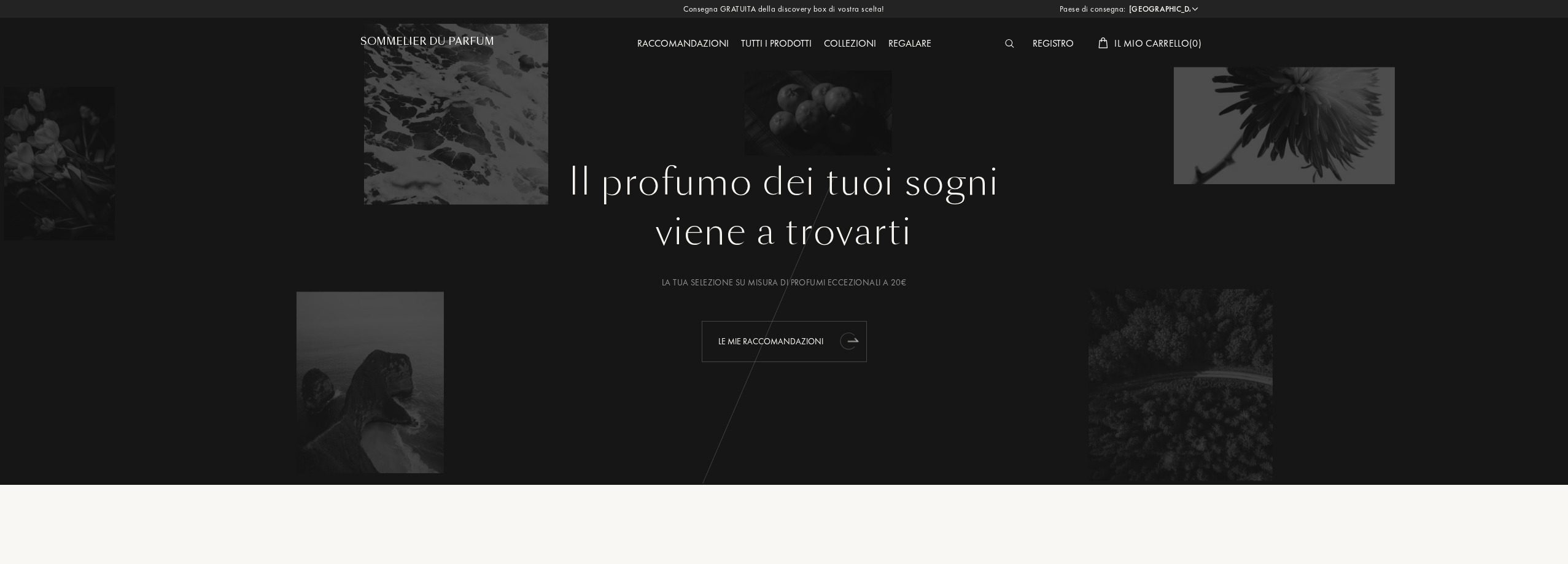
click at [783, 349] on div "Le mie raccomandazioni" at bounding box center [784, 341] width 165 height 41
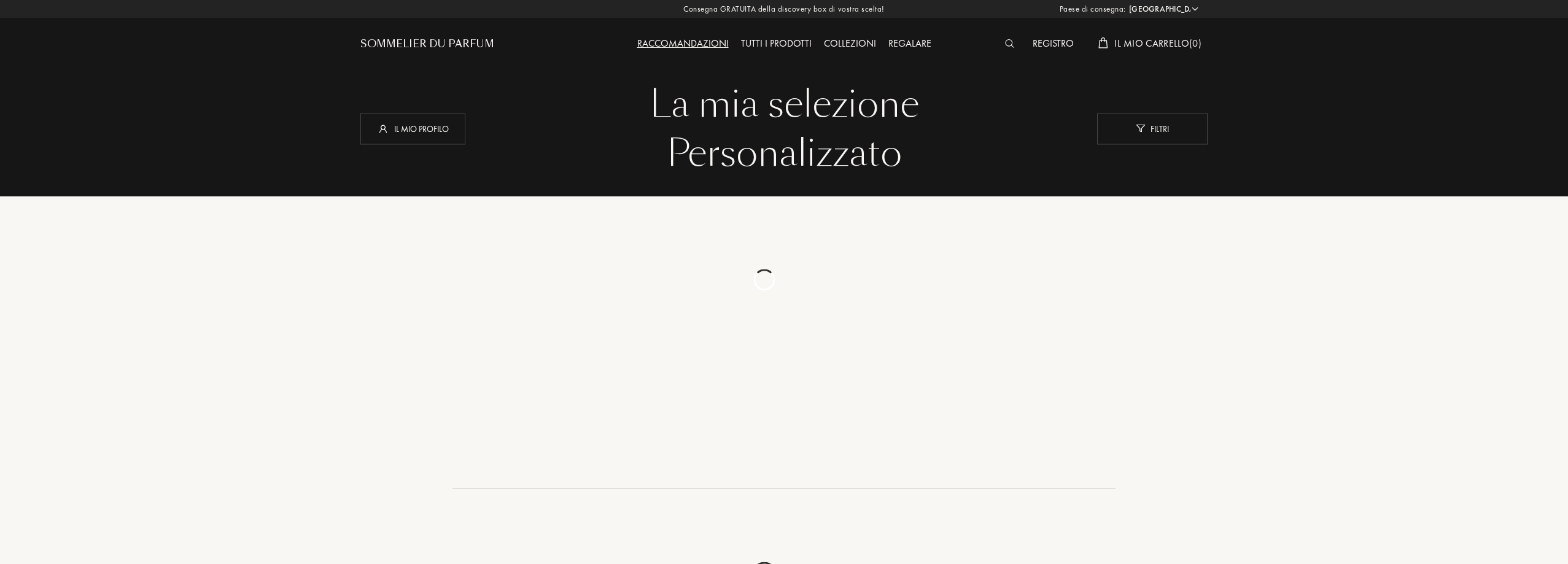
select select "IT"
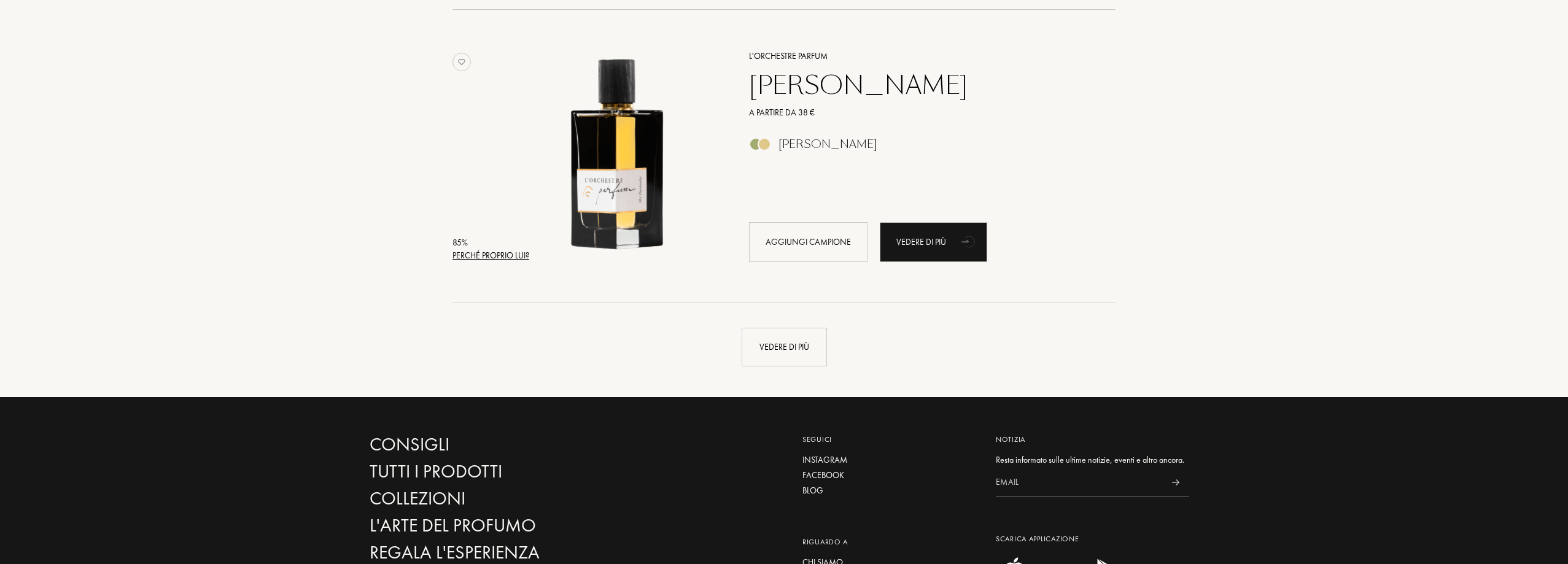
scroll to position [2885, 0]
